Goal: Transaction & Acquisition: Purchase product/service

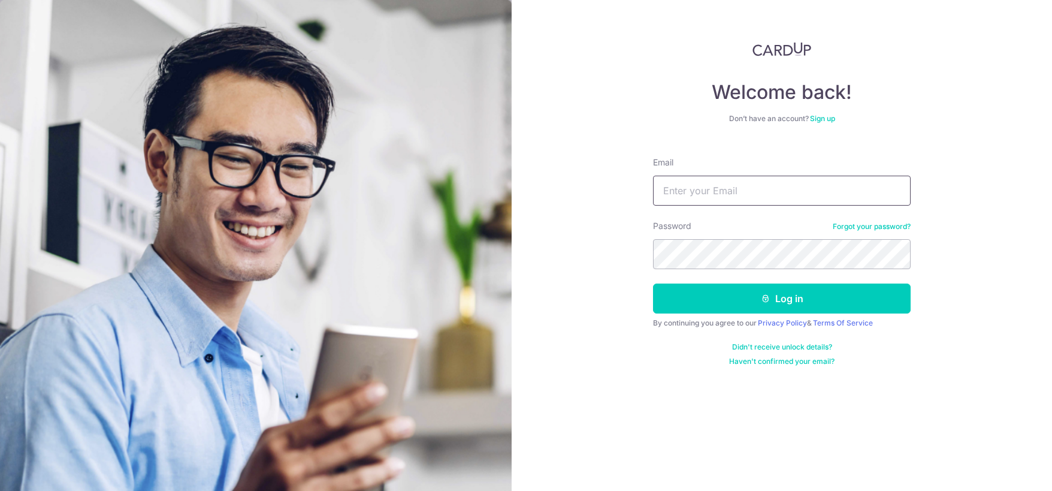
click at [713, 182] on input "Email" at bounding box center [782, 191] width 258 height 30
type input "tanshunfoong@gmail.com"
click at [653, 283] on button "Log in" at bounding box center [782, 298] width 258 height 30
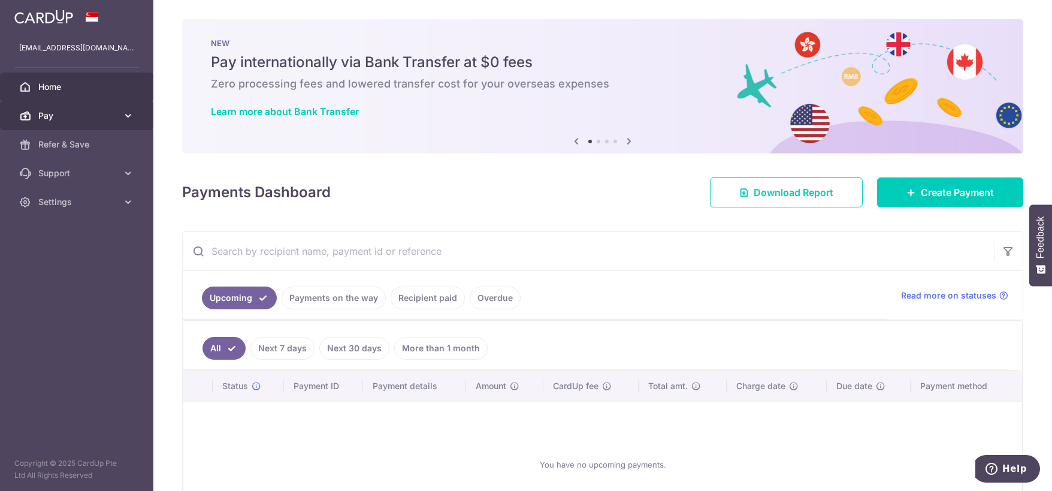
click at [120, 116] on link "Pay" at bounding box center [76, 115] width 153 height 29
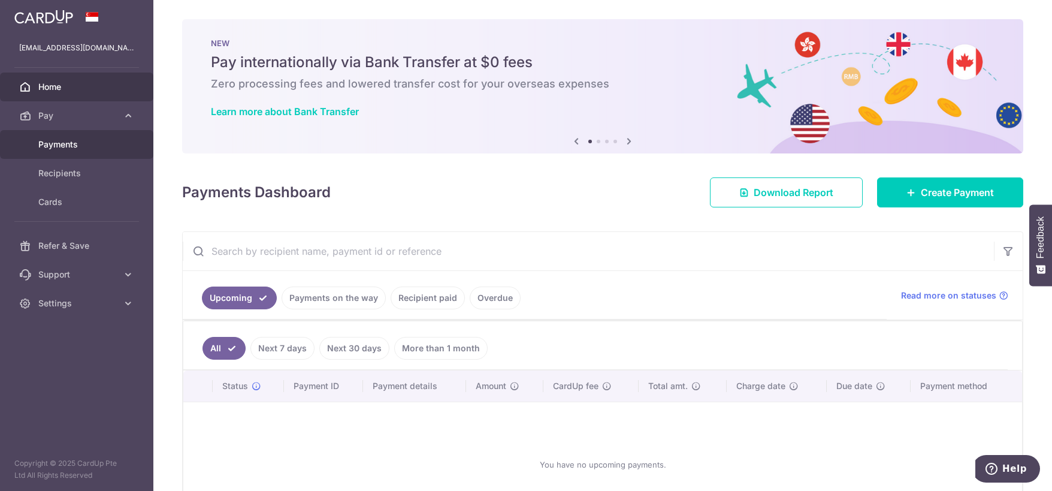
click at [95, 155] on link "Payments" at bounding box center [76, 144] width 153 height 29
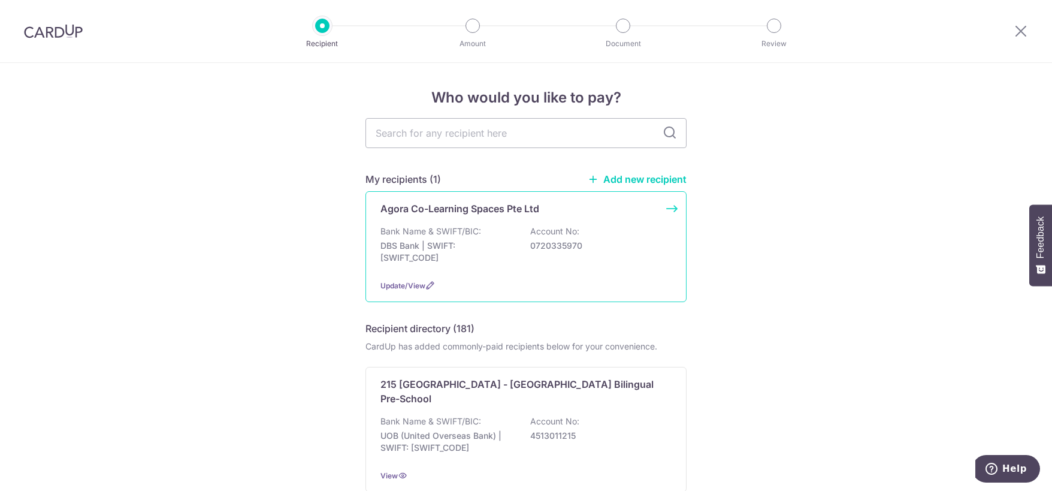
click at [444, 209] on p "Agora Co-Learning Spaces Pte Ltd" at bounding box center [459, 208] width 159 height 14
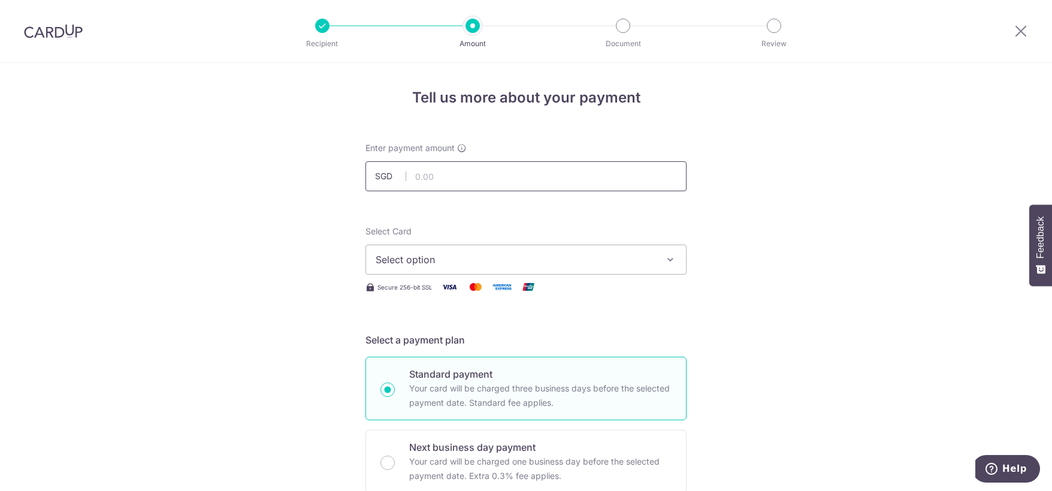
click at [470, 187] on input "text" at bounding box center [526, 176] width 321 height 30
type input "2,064.00"
click at [470, 259] on span "Select option" at bounding box center [515, 259] width 279 height 14
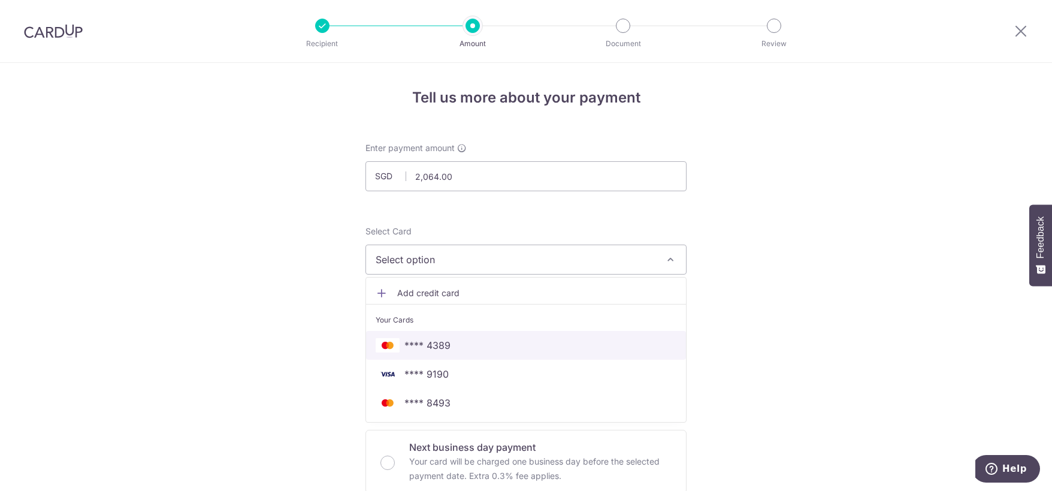
click at [470, 347] on span "**** 4389" at bounding box center [526, 345] width 301 height 14
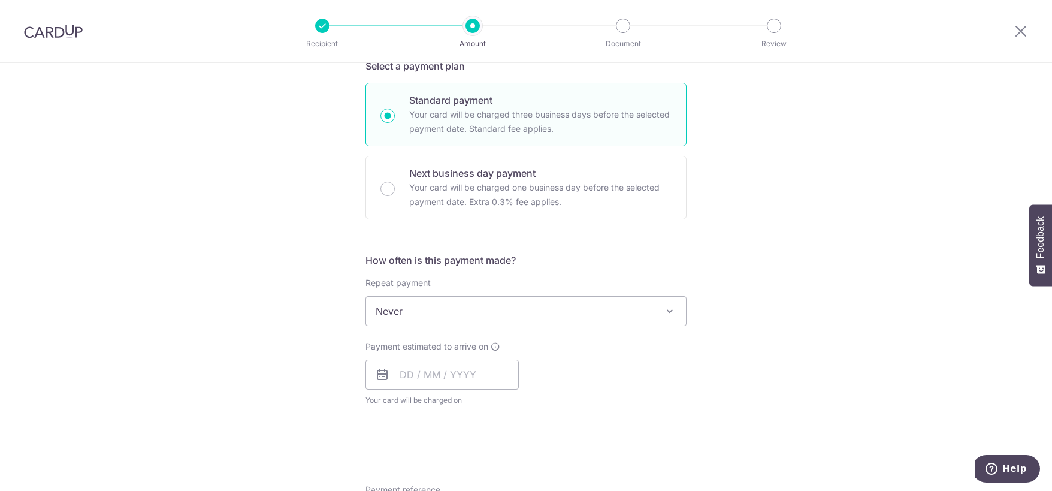
scroll to position [300, 0]
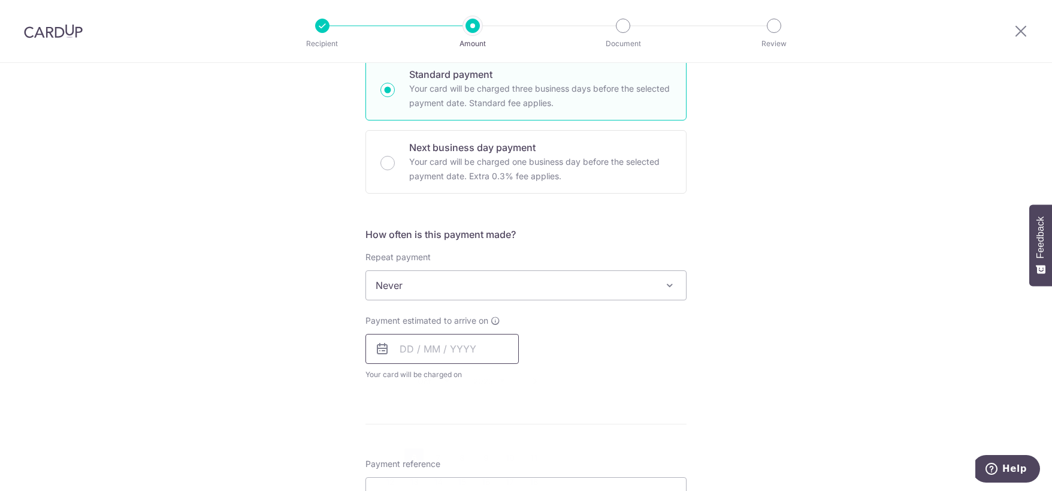
click at [425, 351] on input "text" at bounding box center [442, 349] width 153 height 30
click at [413, 457] on link "6" at bounding box center [413, 457] width 19 height 19
type input "[DATE]"
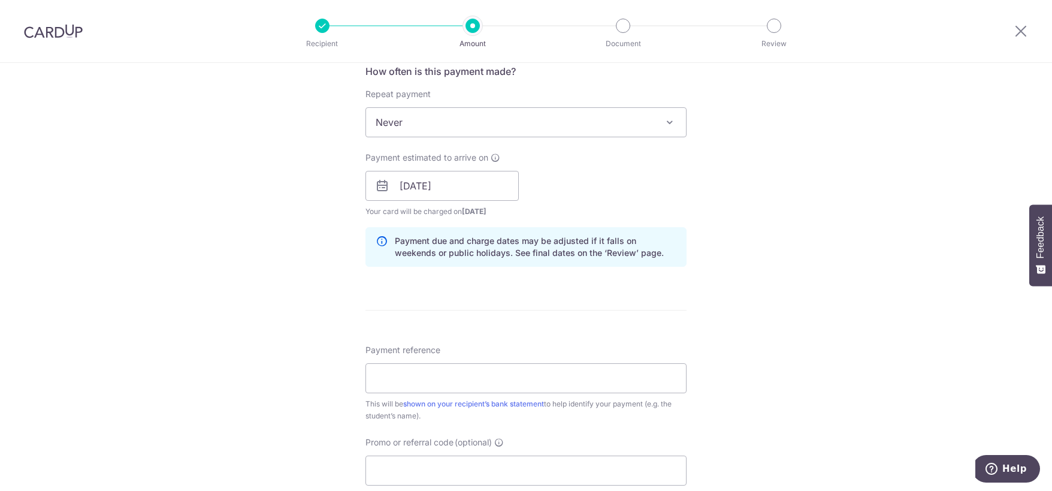
scroll to position [479, 0]
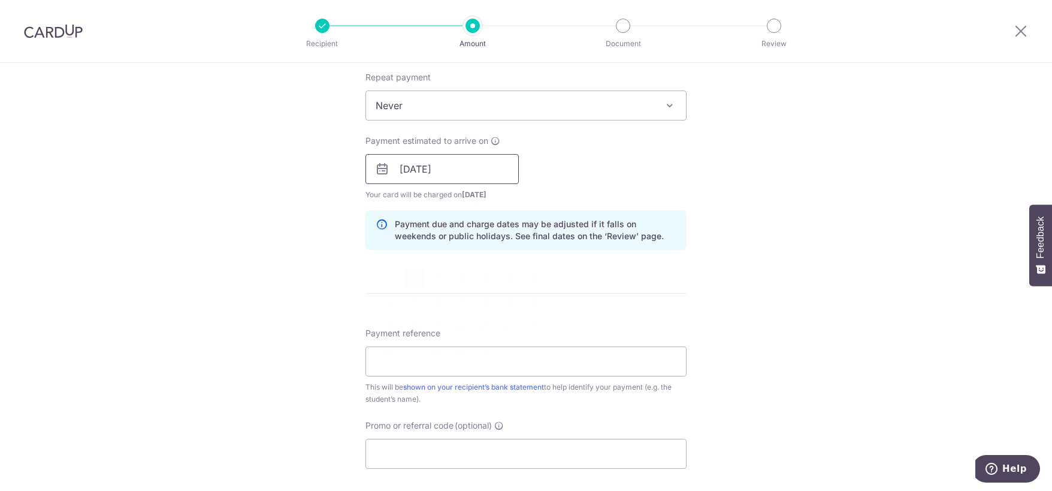
click at [459, 171] on input "[DATE]" at bounding box center [442, 169] width 153 height 30
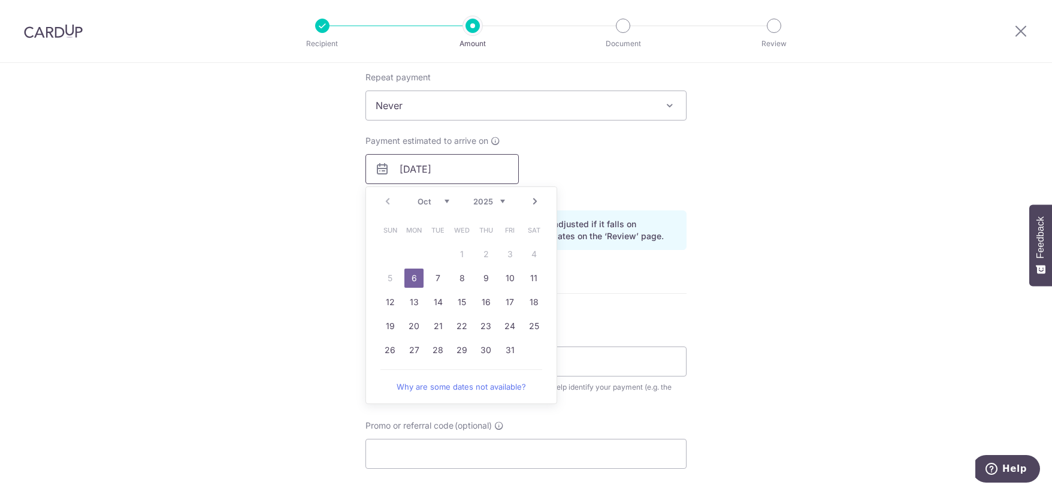
click at [459, 172] on input "[DATE]" at bounding box center [442, 169] width 153 height 30
click at [639, 172] on div "Payment estimated to arrive on 06/10/2025 Prev Next Oct Nov Dec 2025 2026 2027 …" at bounding box center [526, 168] width 336 height 66
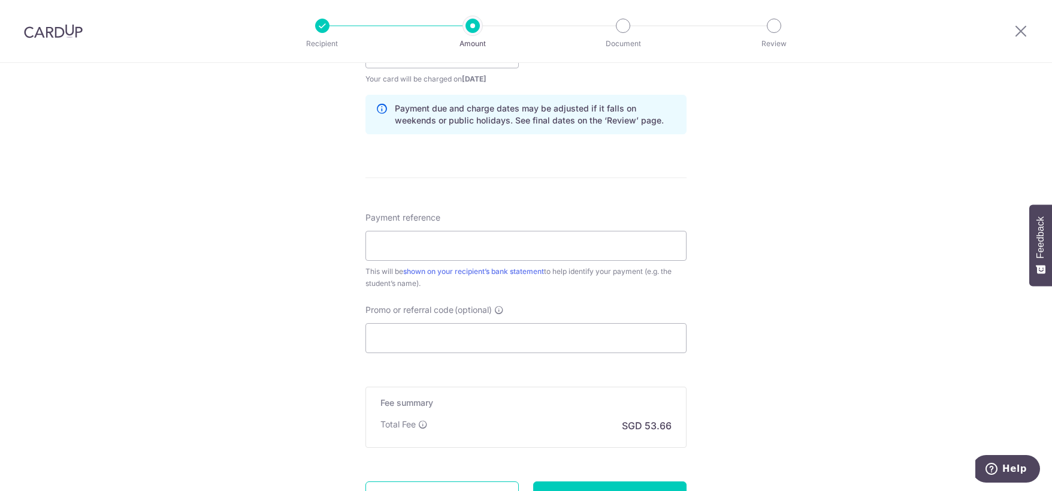
scroll to position [599, 0]
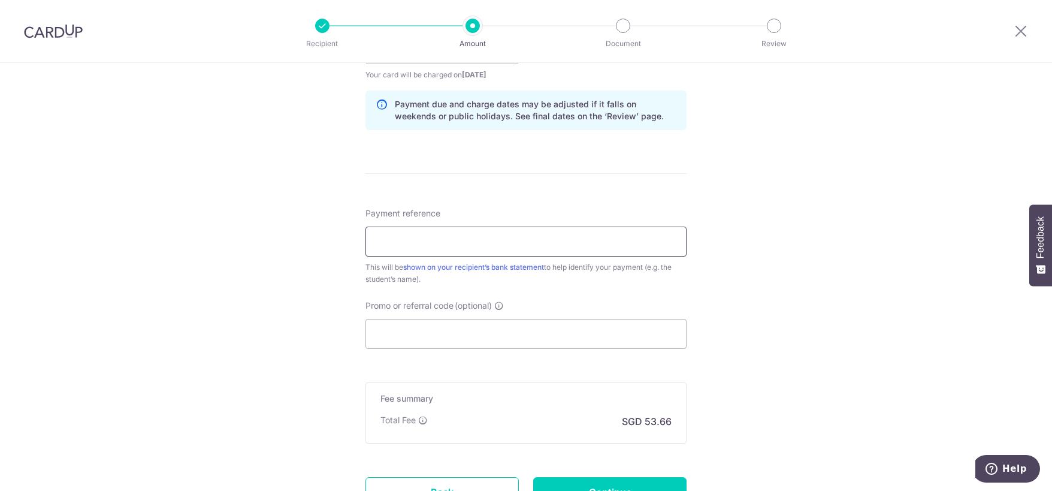
click at [497, 239] on input "Payment reference" at bounding box center [526, 241] width 321 height 30
paste input "RE2510-3IP6G9"
click at [368, 239] on input "RE2510-3IP6G9" at bounding box center [526, 241] width 321 height 30
type input "#RE2510-3IP6G9"
click at [314, 296] on div "Tell us more about your payment Enter payment amount SGD 2,064.00 2064.00 Selec…" at bounding box center [526, 30] width 1052 height 1133
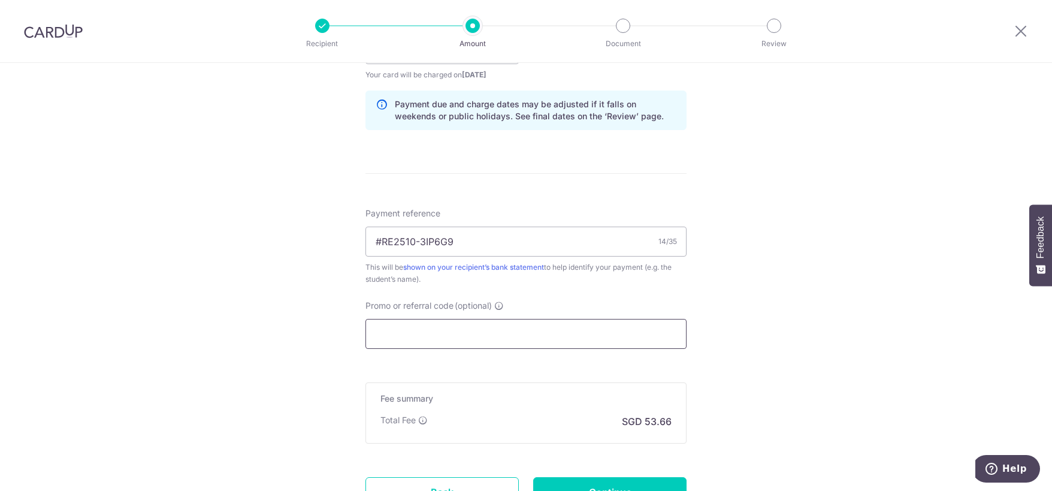
click at [392, 326] on input "Promo or referral code (optional)" at bounding box center [526, 334] width 321 height 30
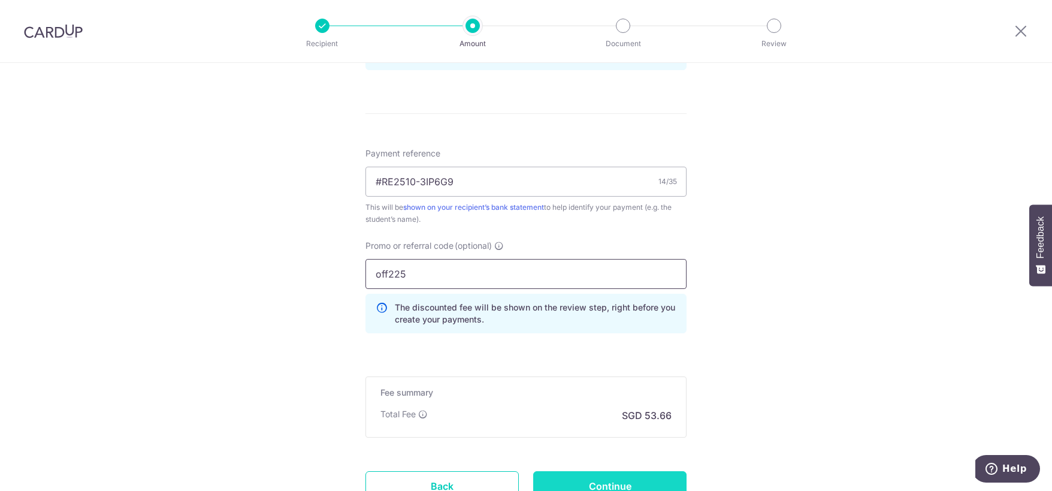
scroll to position [719, 0]
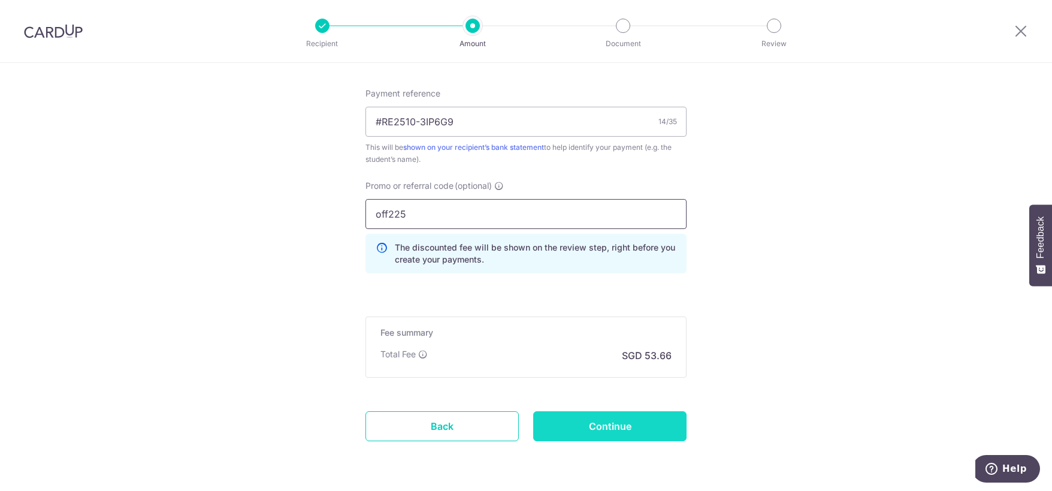
type input "off225"
click at [591, 422] on input "Continue" at bounding box center [609, 426] width 153 height 30
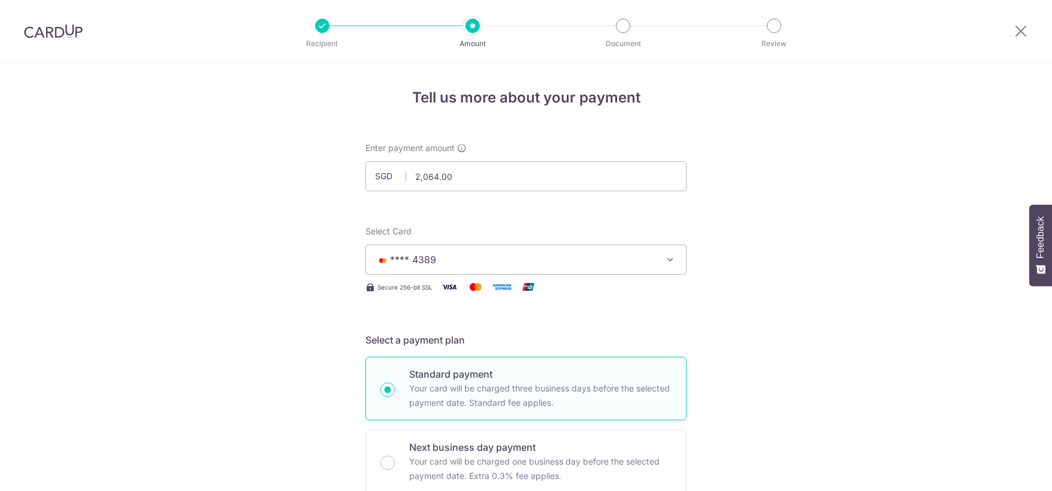
scroll to position [772, 0]
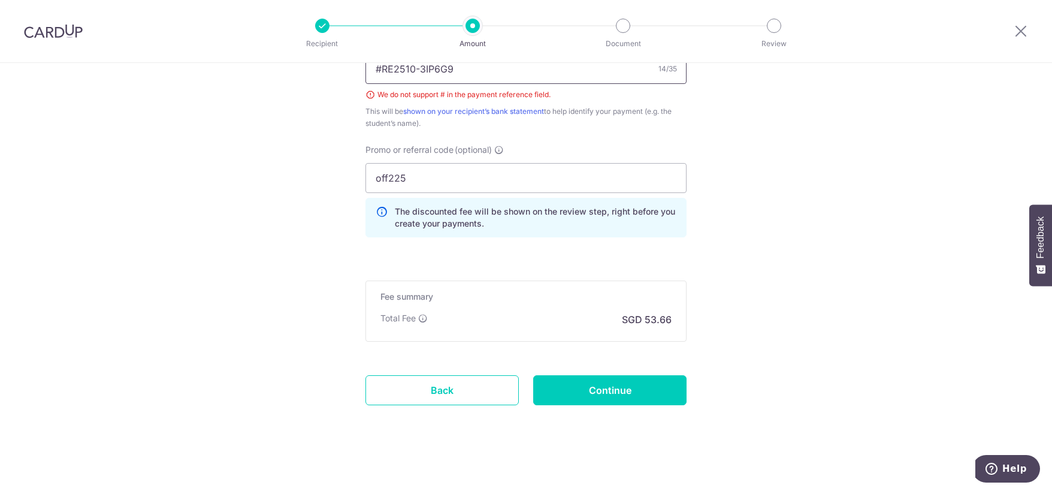
click at [381, 68] on input "#RE2510-3IP6G9" at bounding box center [526, 69] width 321 height 30
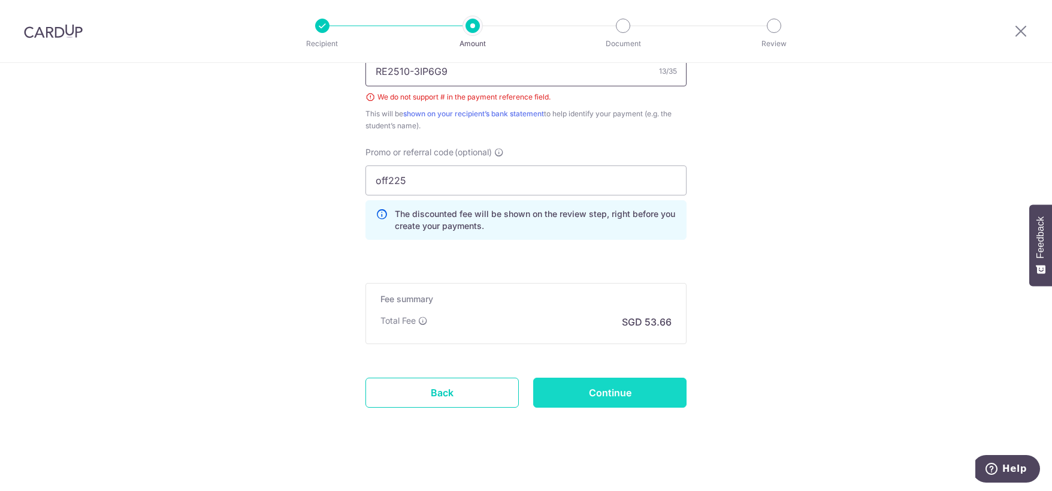
type input "RE2510-3IP6G9"
click at [582, 389] on input "Continue" at bounding box center [609, 392] width 153 height 30
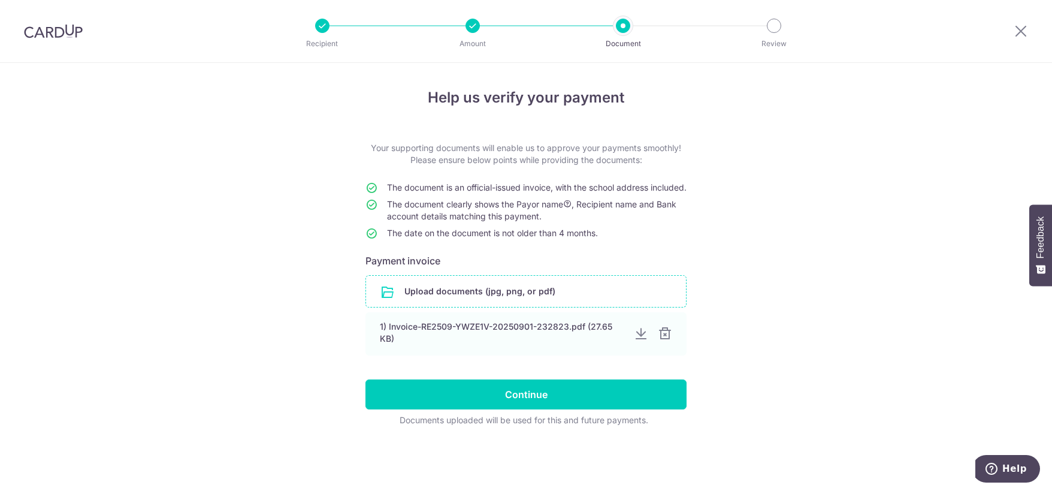
click at [461, 306] on input "file" at bounding box center [526, 291] width 320 height 31
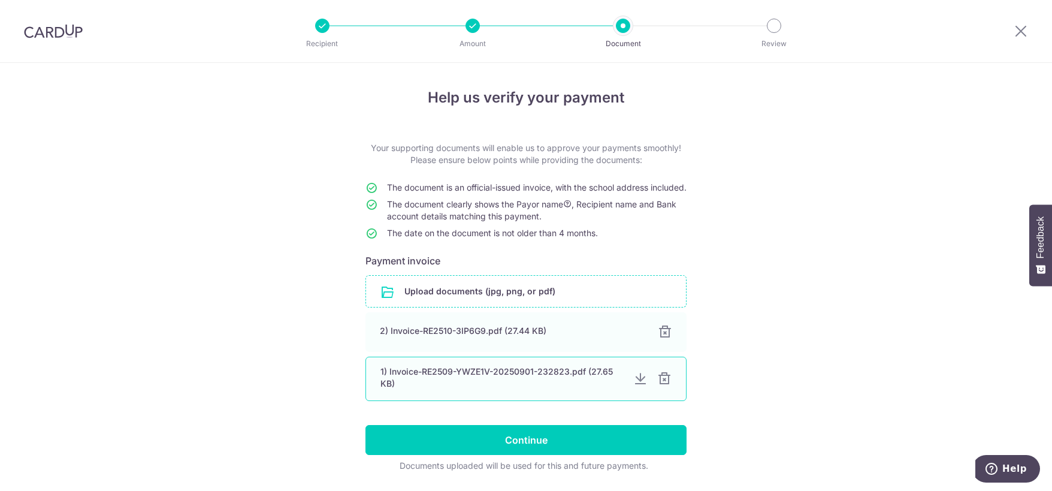
click at [664, 386] on div at bounding box center [664, 379] width 14 height 14
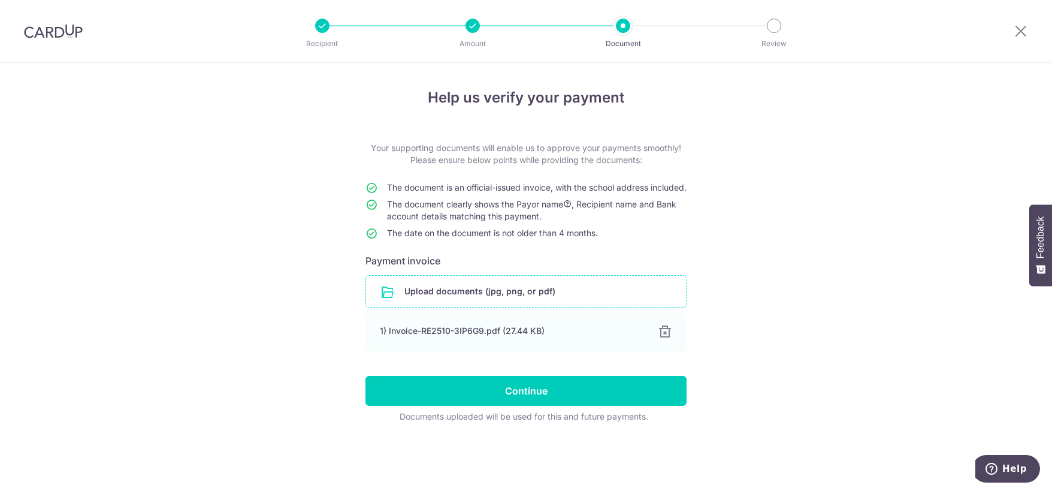
click at [736, 386] on div "Help us verify your payment Your supporting documents will enable us to approve…" at bounding box center [526, 277] width 1052 height 428
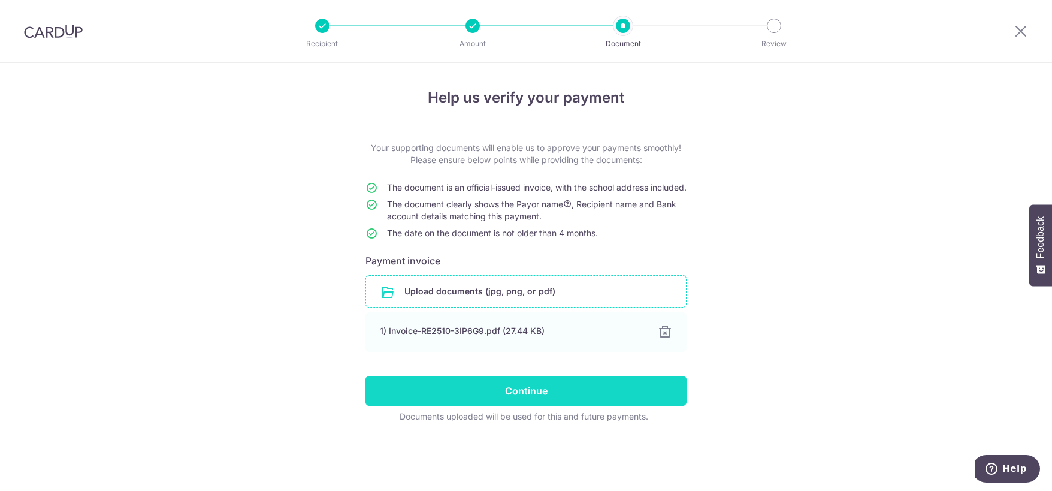
click at [634, 398] on input "Continue" at bounding box center [526, 391] width 321 height 30
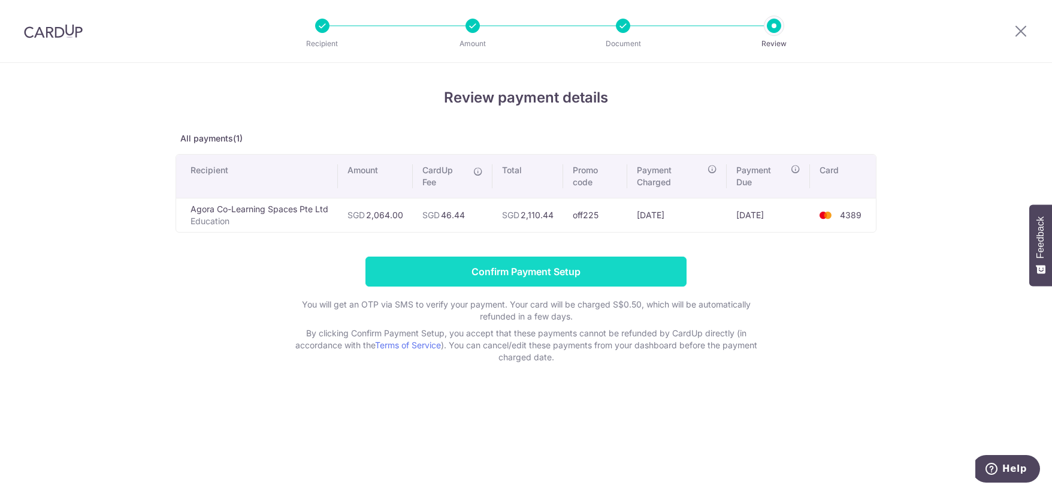
click at [630, 270] on input "Confirm Payment Setup" at bounding box center [526, 271] width 321 height 30
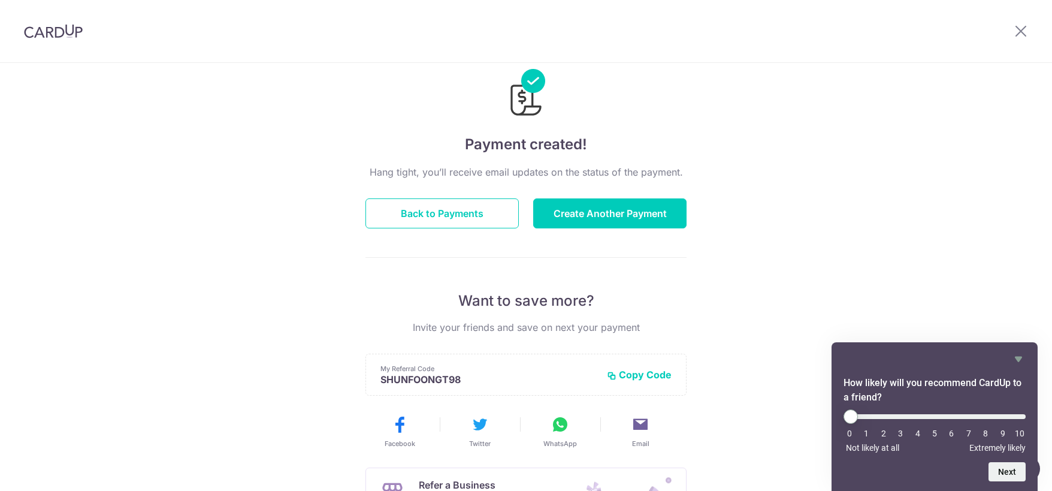
scroll to position [25, 0]
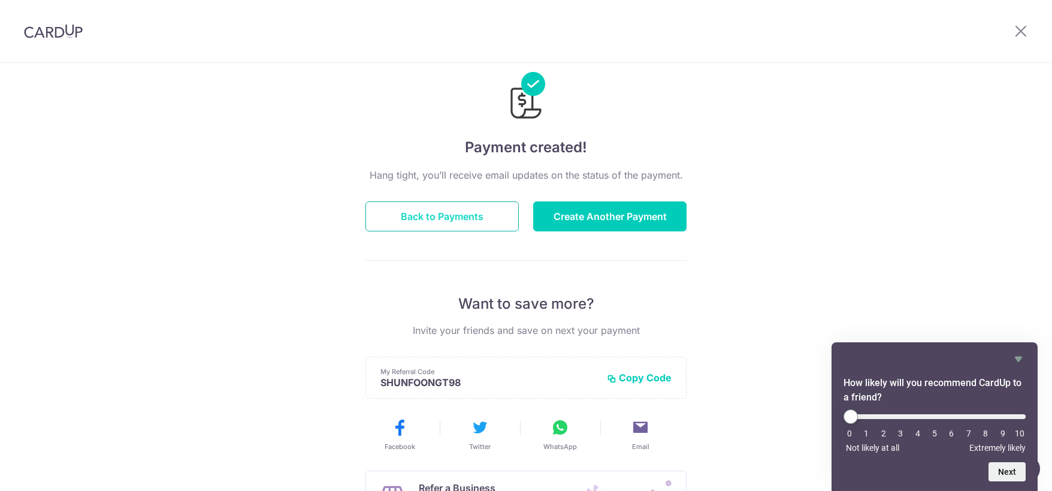
click at [425, 216] on button "Back to Payments" at bounding box center [442, 216] width 153 height 30
